Goal: Entertainment & Leisure: Consume media (video, audio)

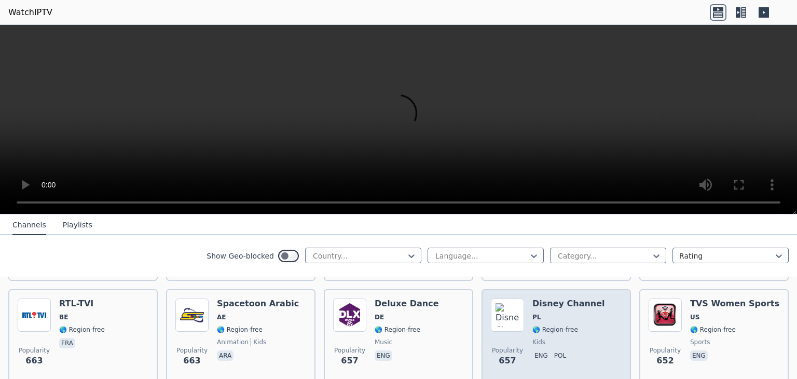
scroll to position [2905, 0]
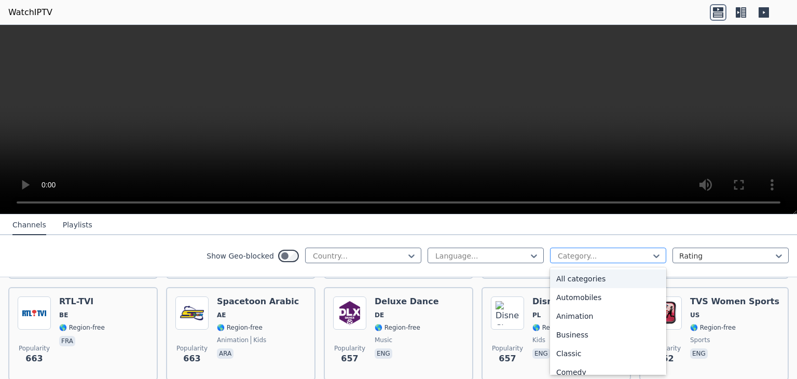
click at [640, 254] on div at bounding box center [604, 256] width 94 height 10
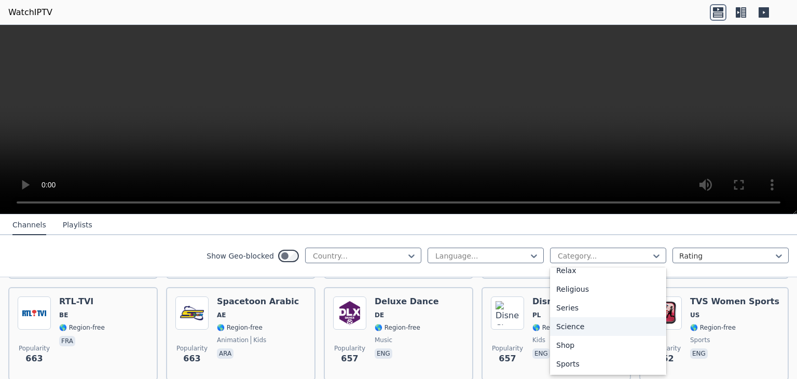
scroll to position [400, 0]
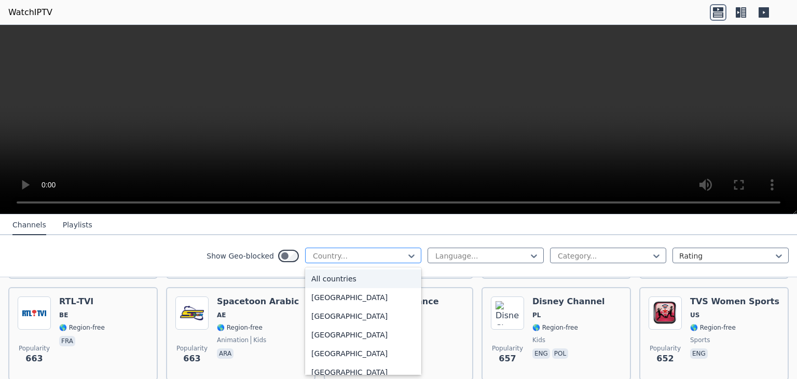
click at [369, 255] on div at bounding box center [359, 256] width 94 height 10
click at [165, 241] on div "Show Geo-blocked 206 results available. Use Up and Down to choose options, pres…" at bounding box center [398, 256] width 797 height 42
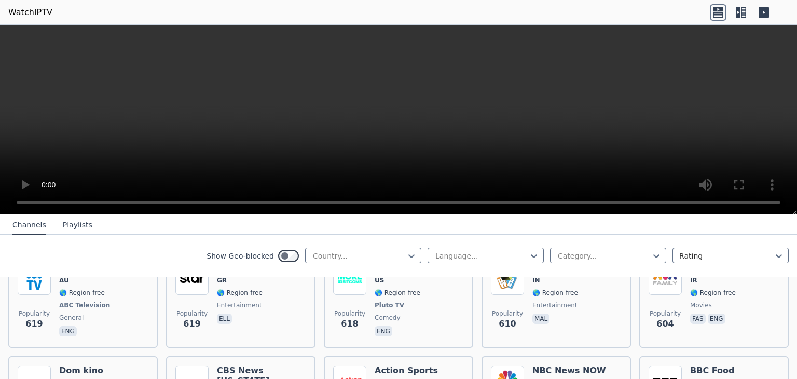
scroll to position [3268, 0]
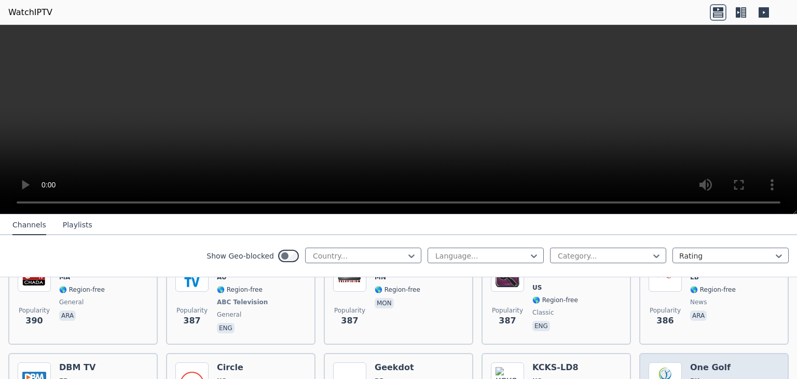
scroll to position [5217, 0]
